Goal: Information Seeking & Learning: Check status

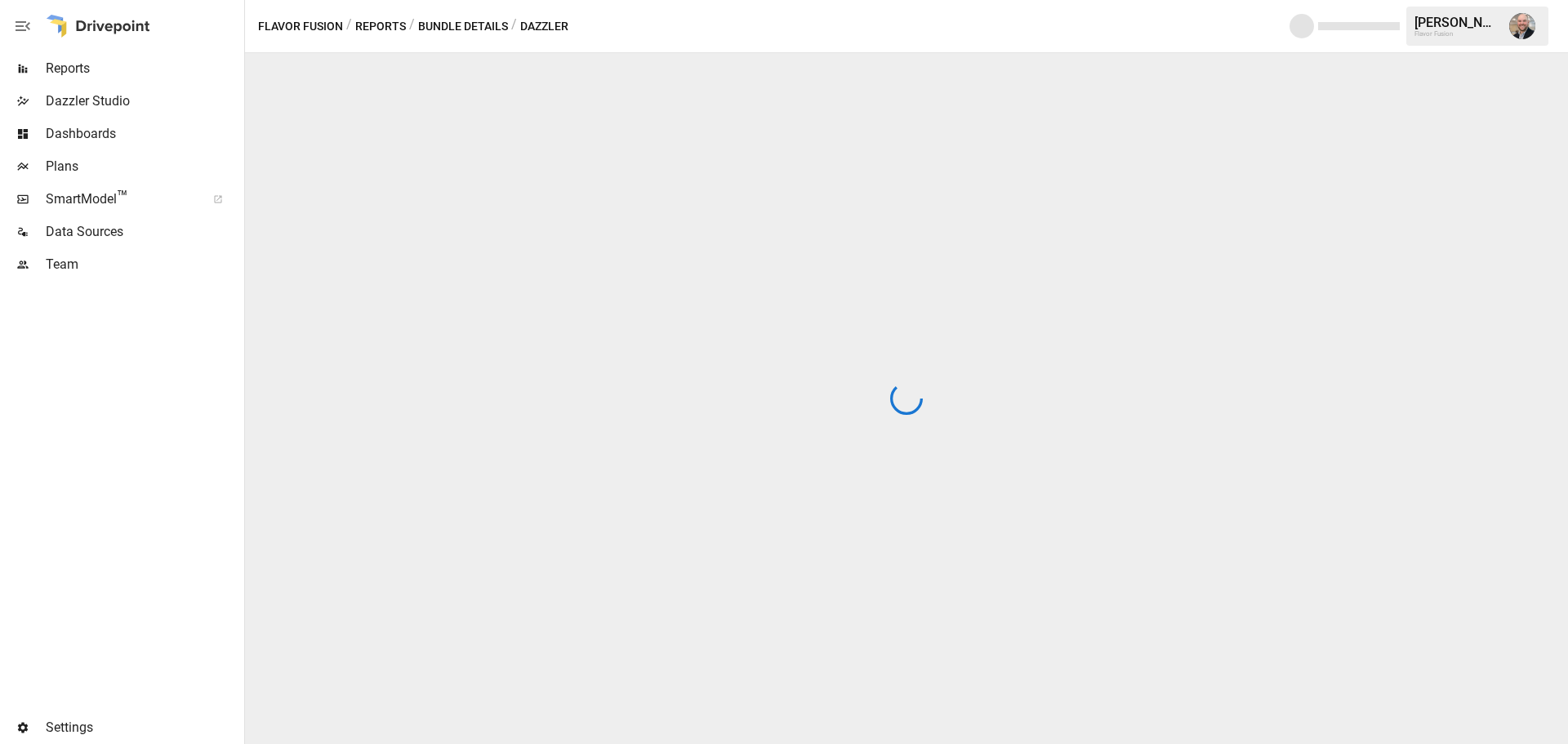
click at [107, 70] on span "Reports" at bounding box center [143, 68] width 195 height 20
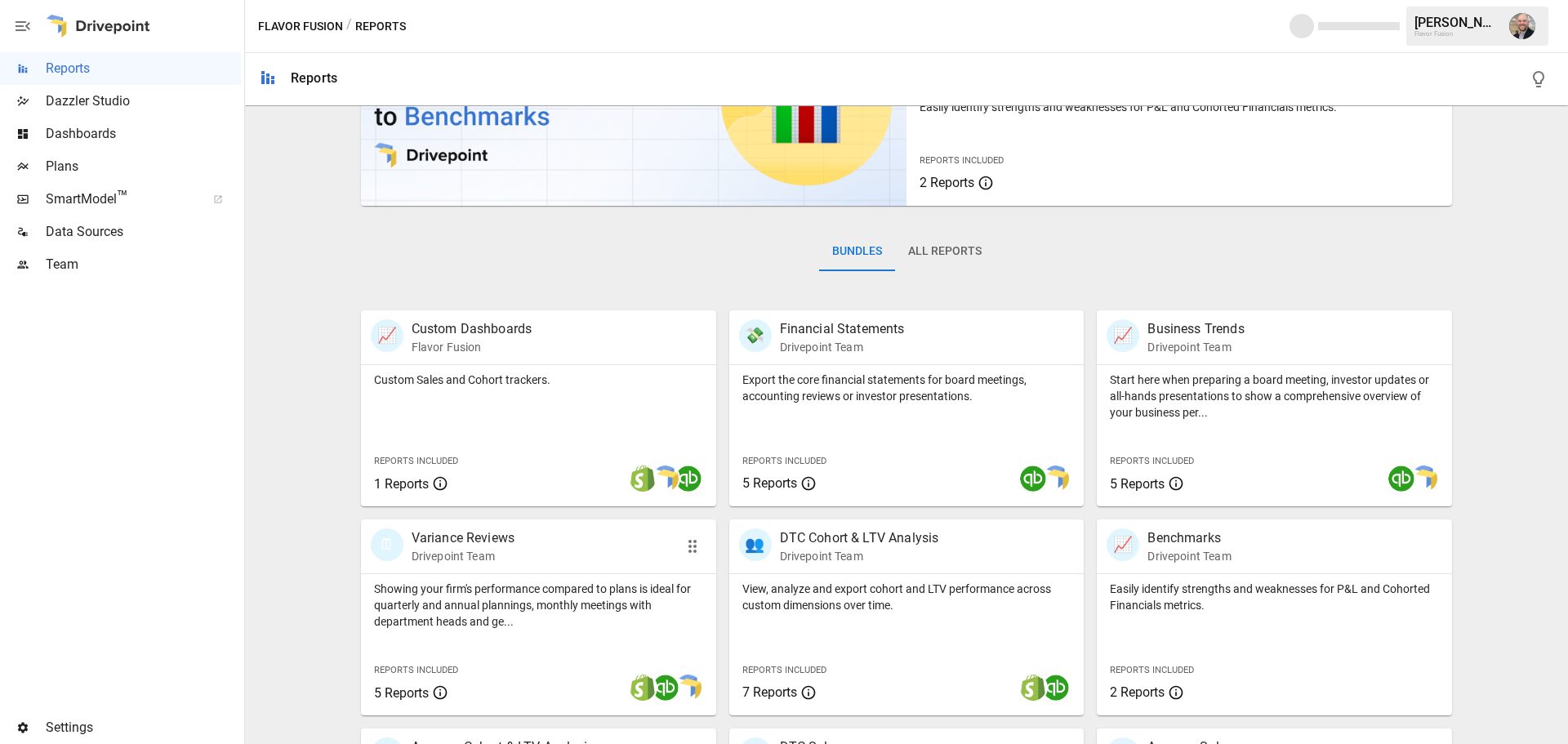
scroll to position [164, 0]
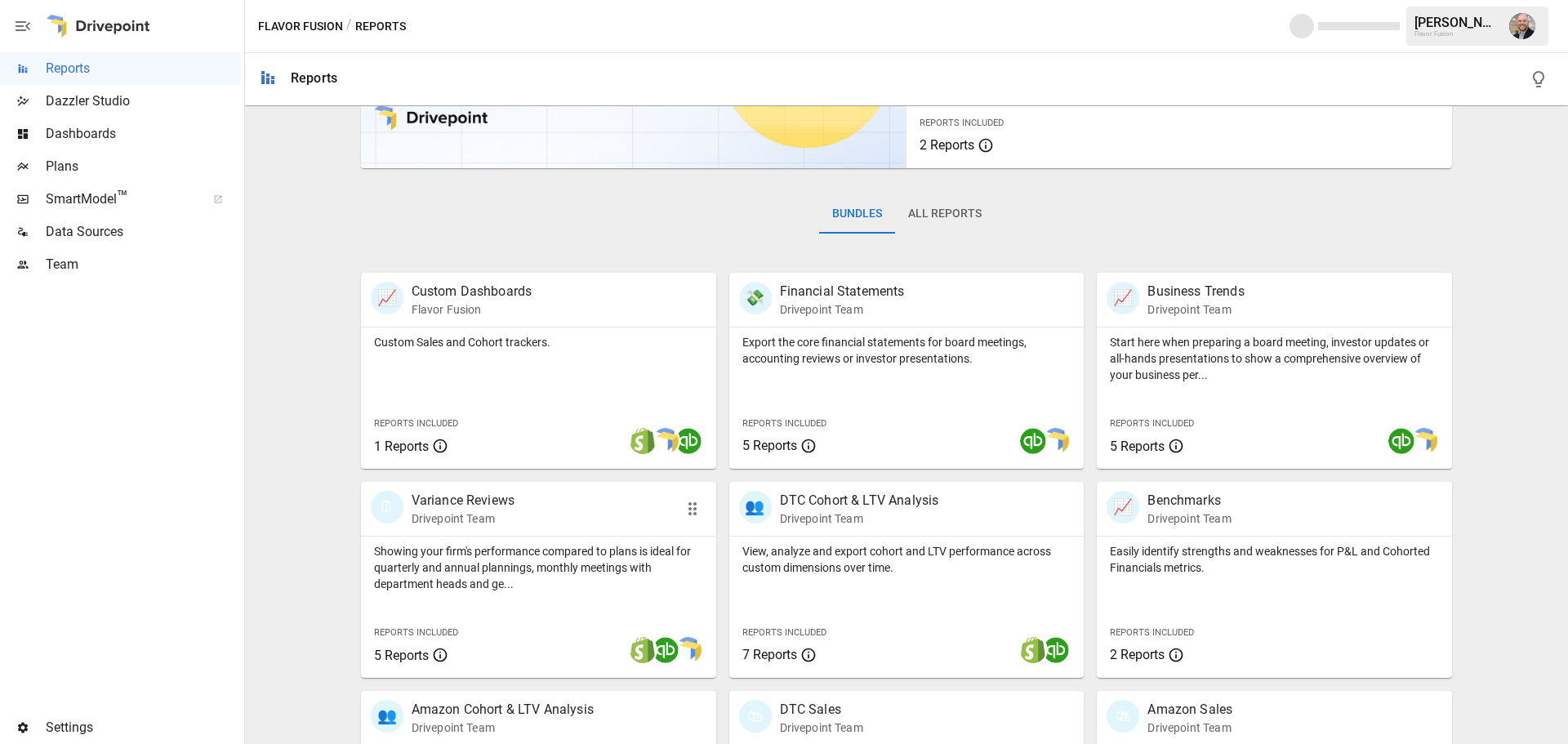
click at [566, 532] on div "🗓 Variance Reviews Drivepoint Team" at bounding box center [538, 509] width 356 height 54
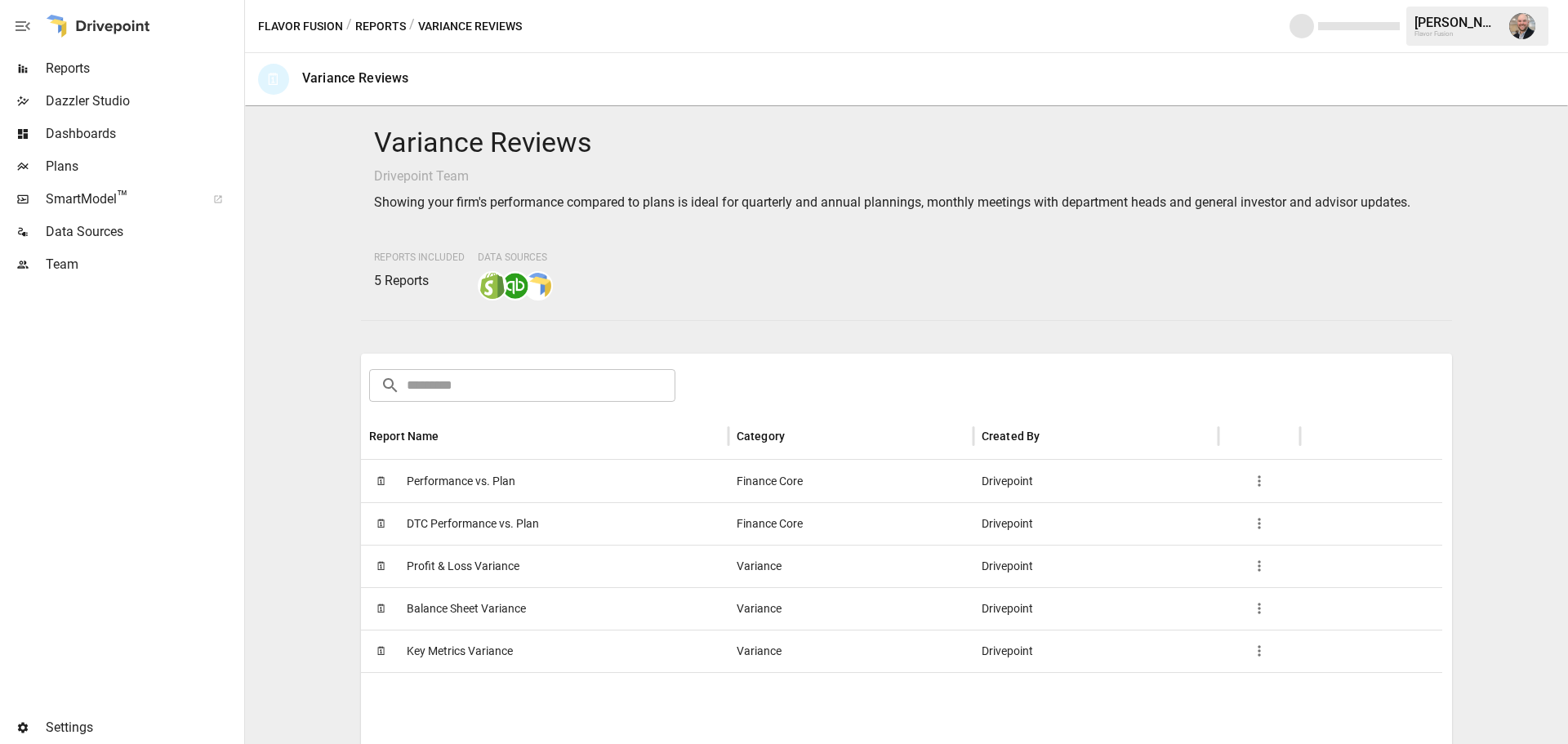
click at [507, 484] on span "Performance vs. Plan" at bounding box center [461, 481] width 108 height 41
